Goal: Transaction & Acquisition: Obtain resource

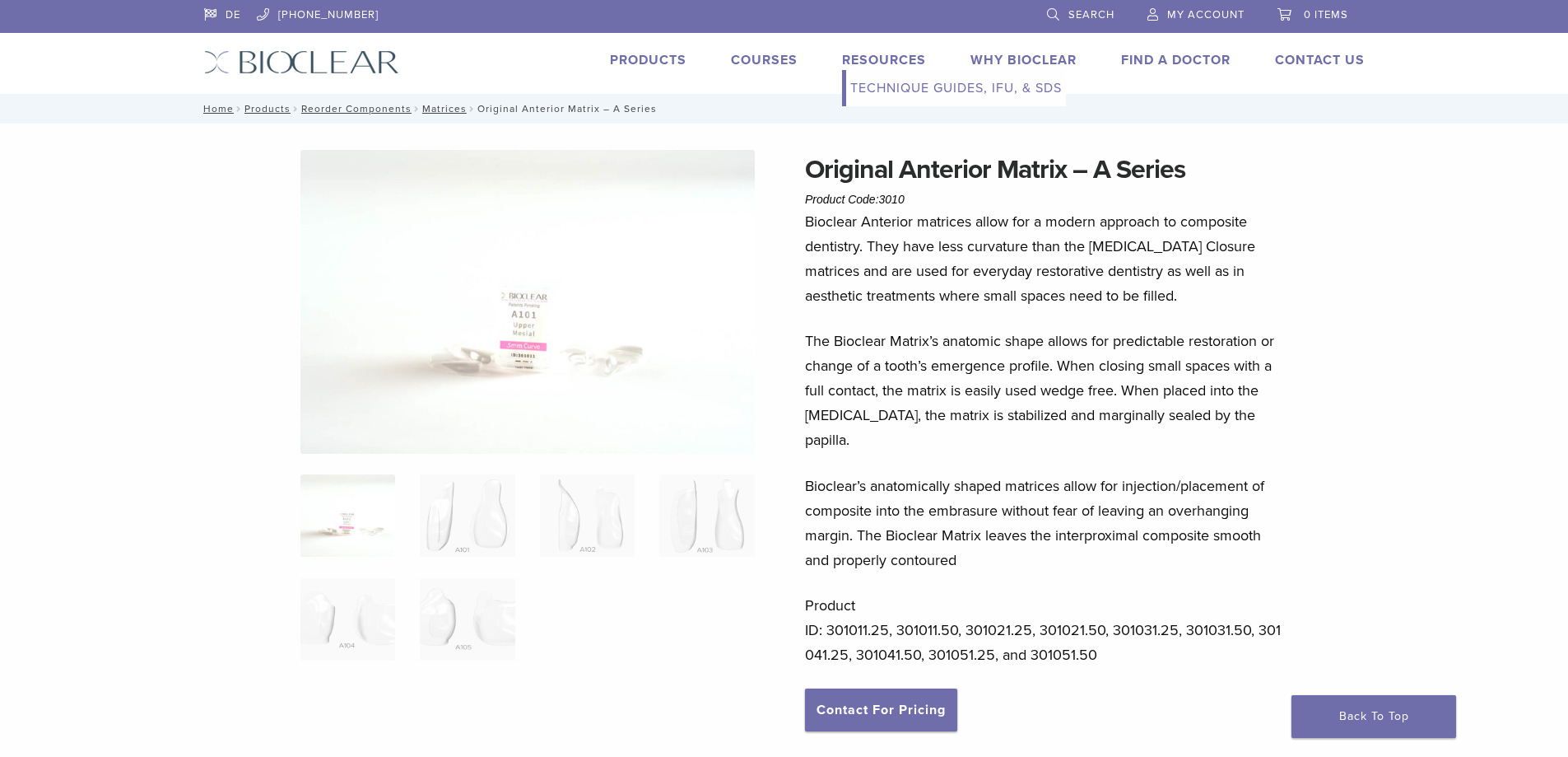
click at [873, 87] on link "Technique Guides, IFU, & SDS" at bounding box center [955, 88] width 219 height 36
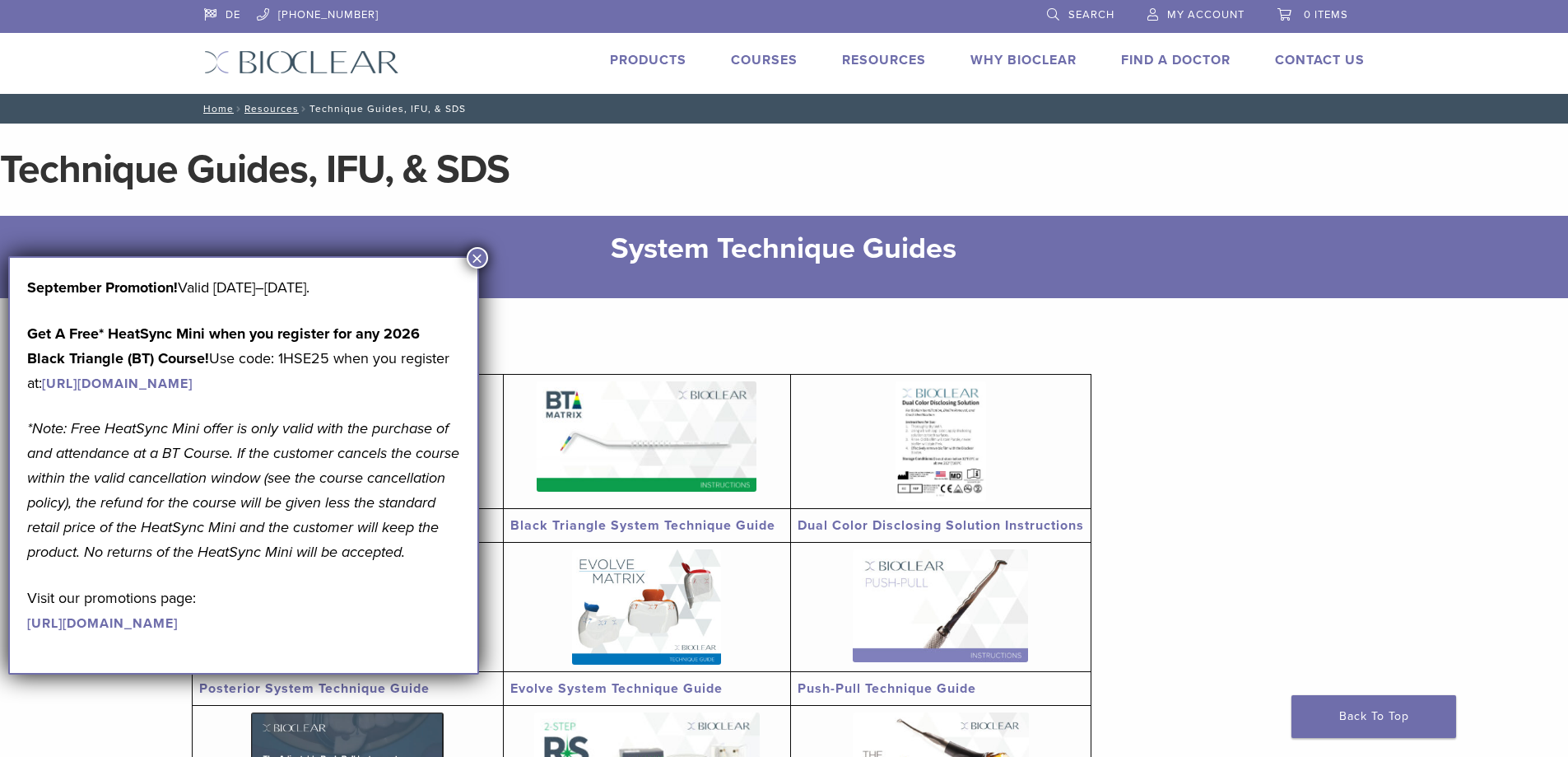
click at [479, 253] on button "×" at bounding box center [478, 258] width 22 height 22
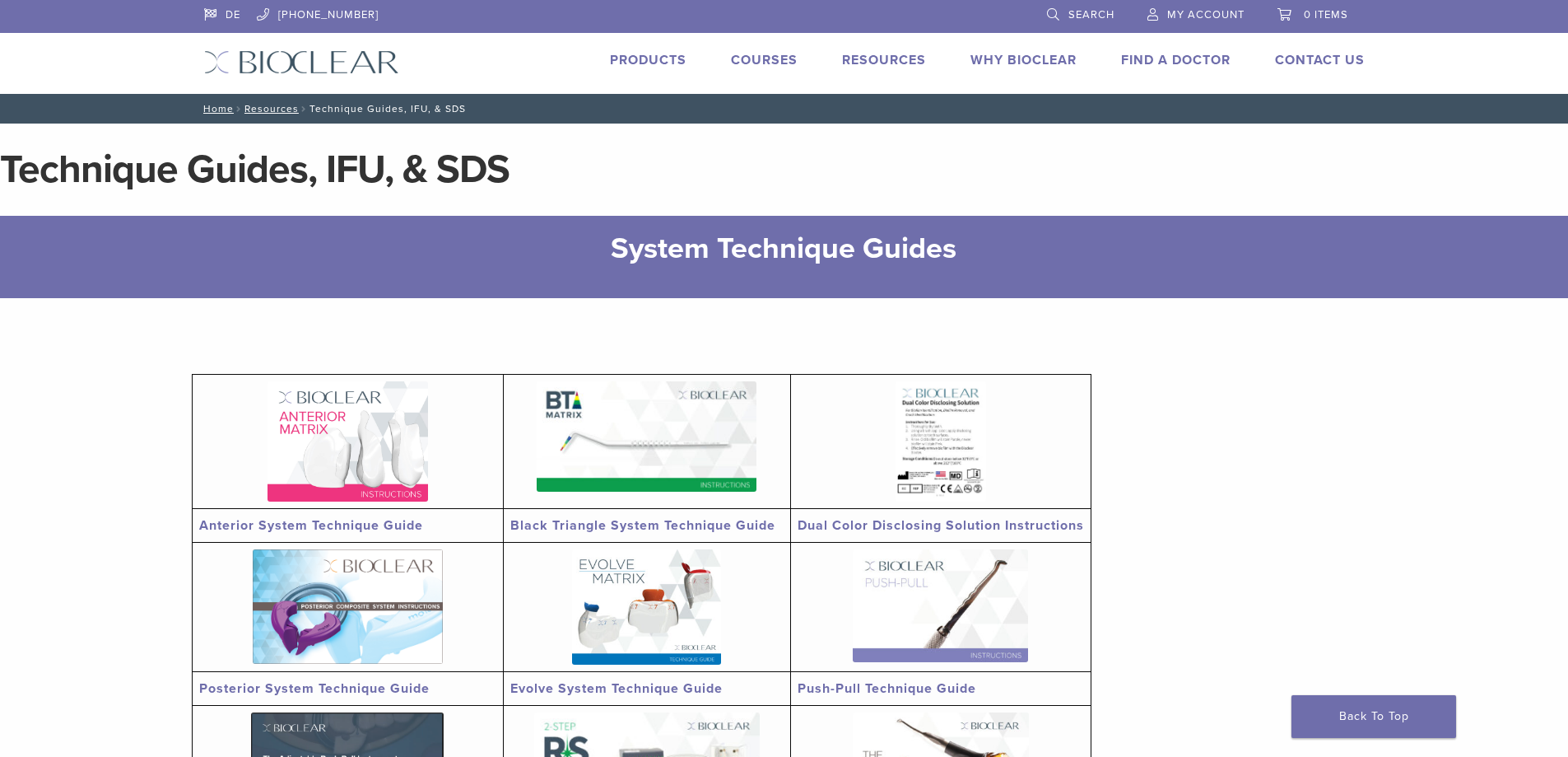
click at [336, 444] on img at bounding box center [348, 442] width 160 height 120
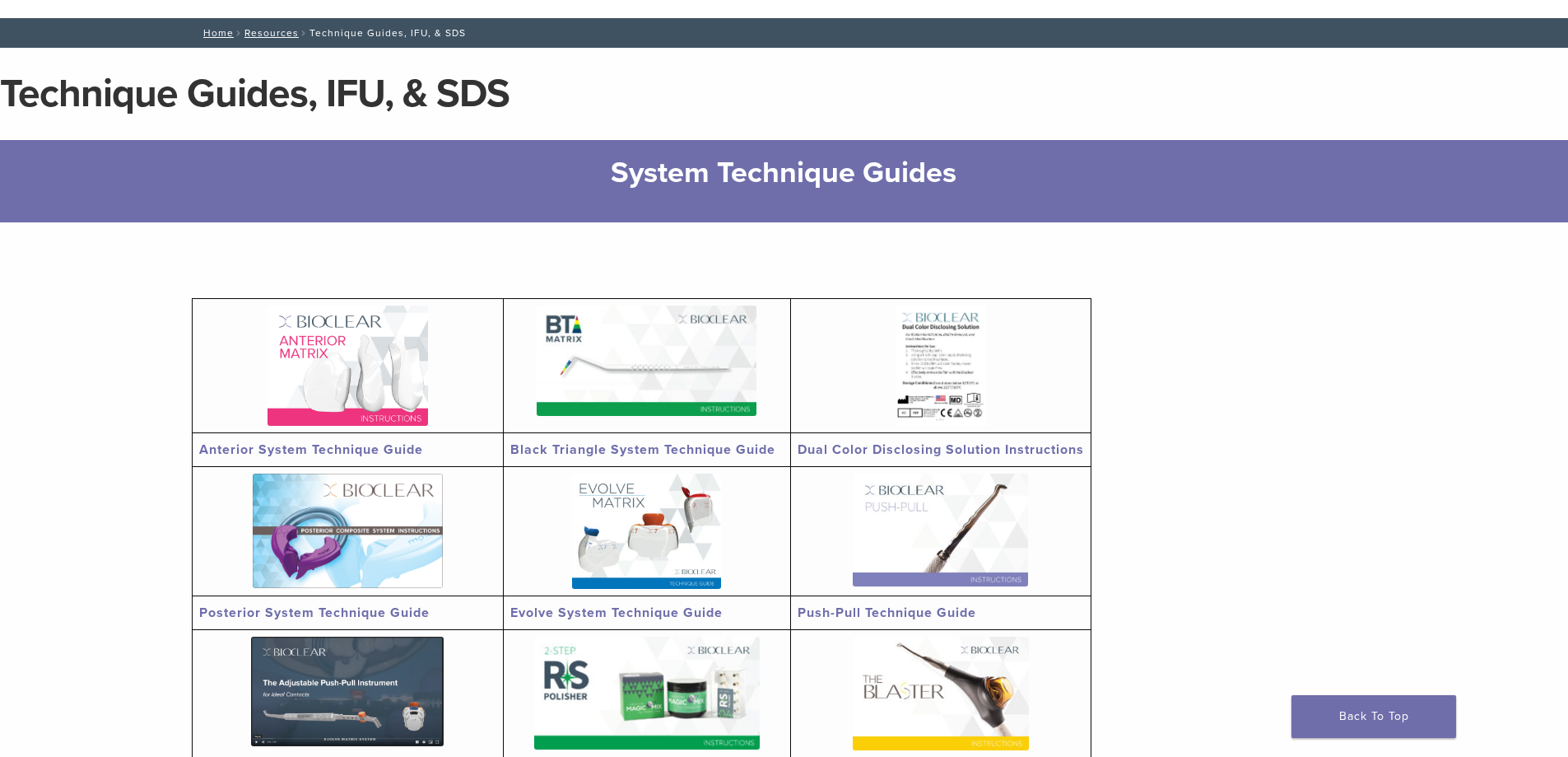
scroll to position [330, 0]
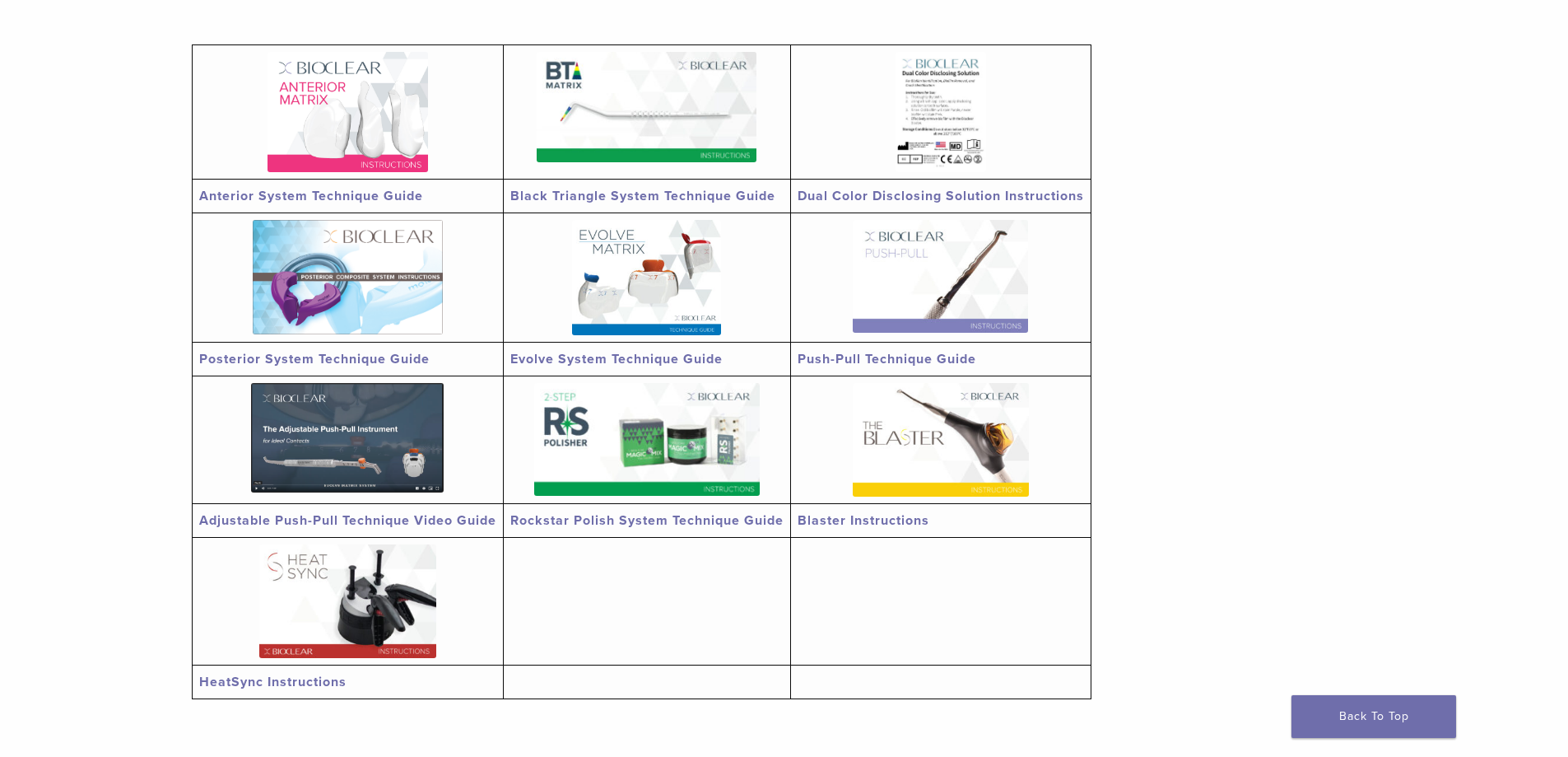
click at [899, 349] on td "Push-Pull Technique Guide" at bounding box center [941, 359] width 300 height 34
click at [906, 276] on img at bounding box center [941, 276] width 176 height 113
click at [352, 137] on img at bounding box center [348, 112] width 160 height 120
